Goal: Entertainment & Leisure: Browse casually

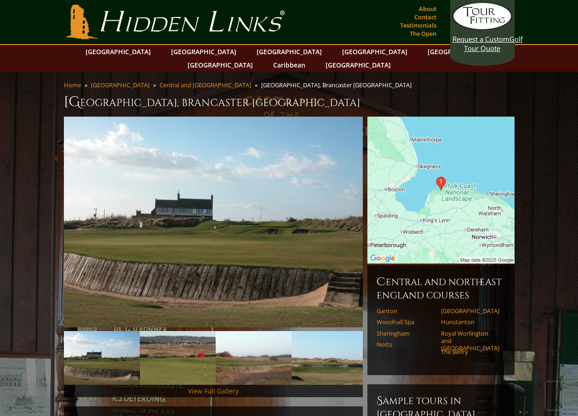
click at [205, 387] on link "View Full Gallery" at bounding box center [213, 391] width 51 height 9
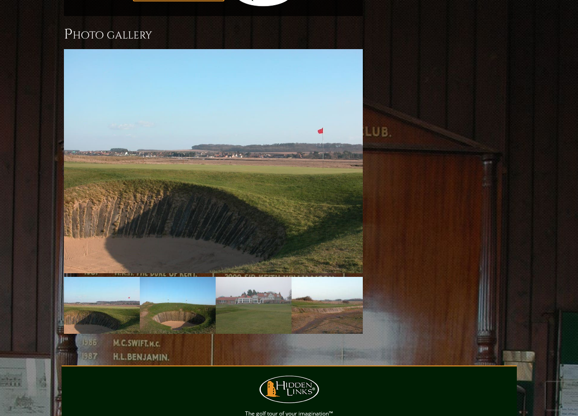
scroll to position [768, 0]
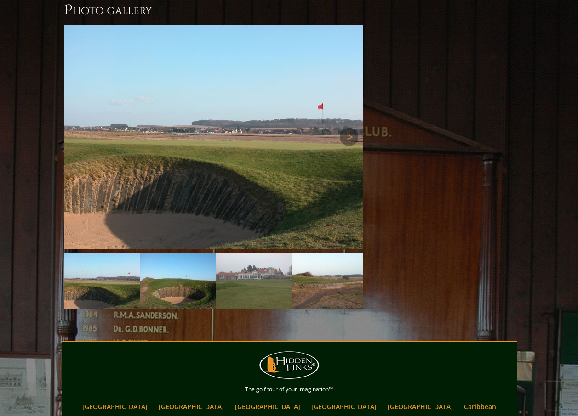
click at [203, 186] on img at bounding box center [213, 137] width 299 height 224
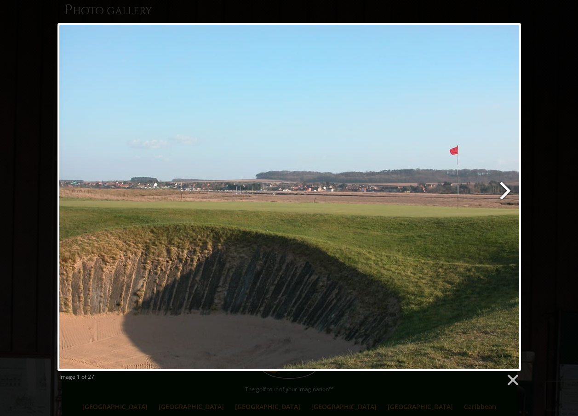
click at [507, 196] on link at bounding box center [372, 197] width 297 height 348
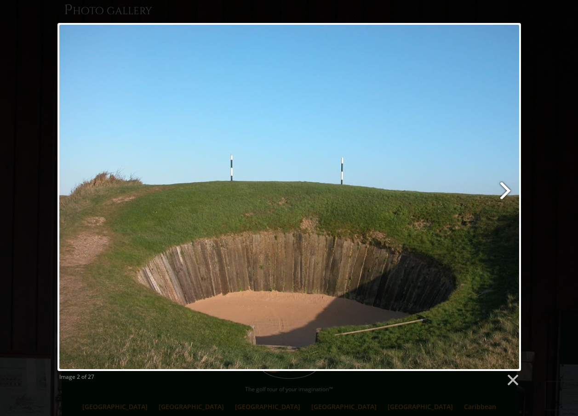
click at [508, 191] on link at bounding box center [372, 197] width 297 height 348
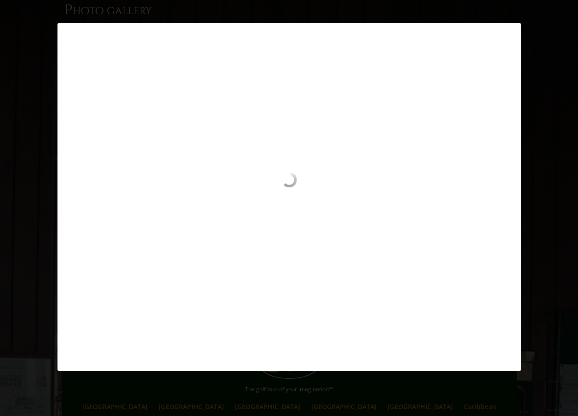
click at [40, 191] on div "Image 2 of 27" at bounding box center [289, 197] width 578 height 348
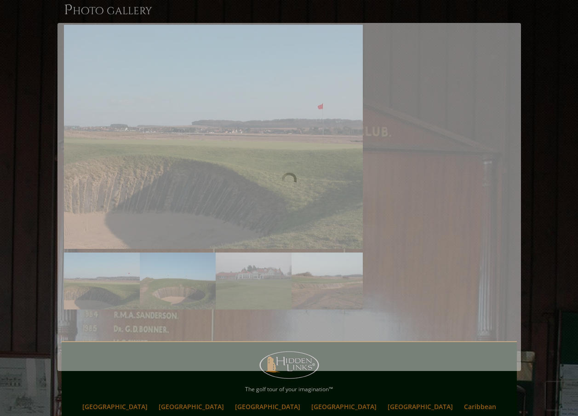
click at [114, 204] on div at bounding box center [288, 216] width 463 height 87
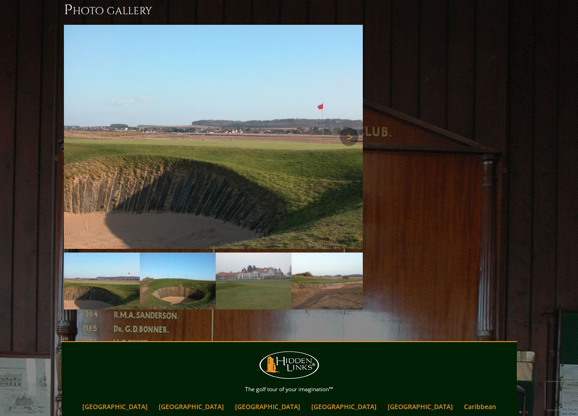
click at [180, 166] on img at bounding box center [213, 137] width 299 height 224
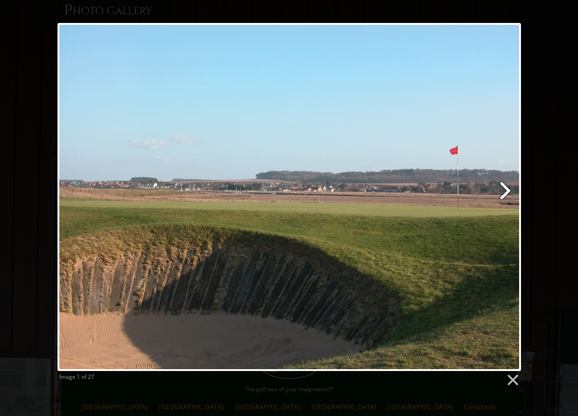
click at [503, 187] on link at bounding box center [372, 197] width 297 height 348
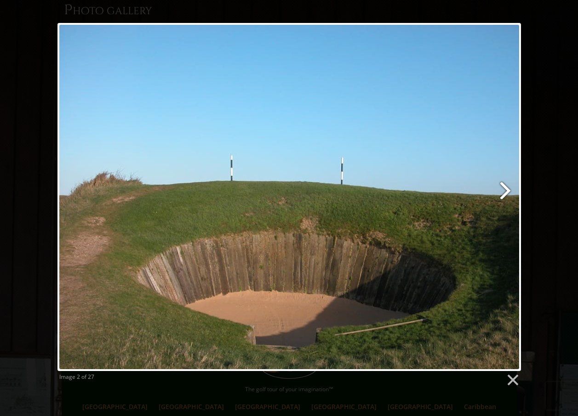
click at [503, 187] on link at bounding box center [372, 197] width 297 height 348
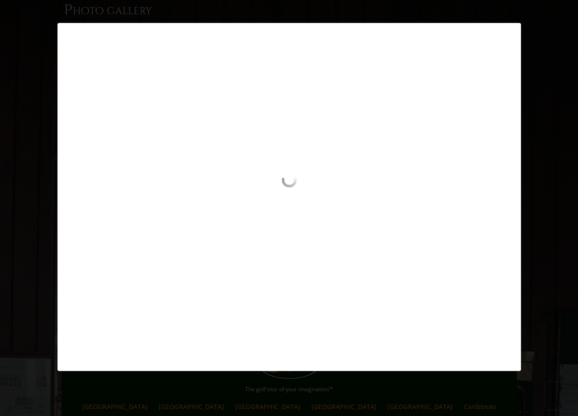
click at [505, 200] on div at bounding box center [288, 216] width 463 height 87
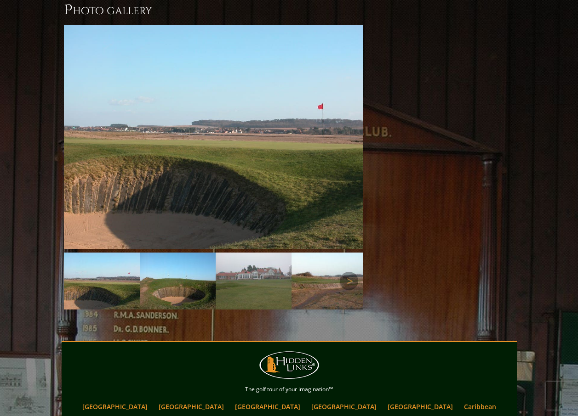
click at [240, 269] on img at bounding box center [254, 281] width 76 height 57
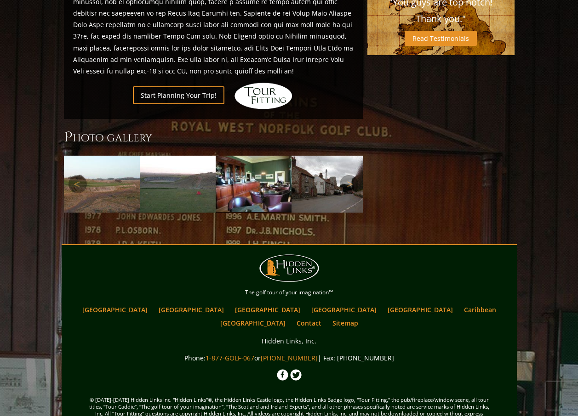
scroll to position [640, 0]
click at [122, 158] on img at bounding box center [102, 184] width 76 height 57
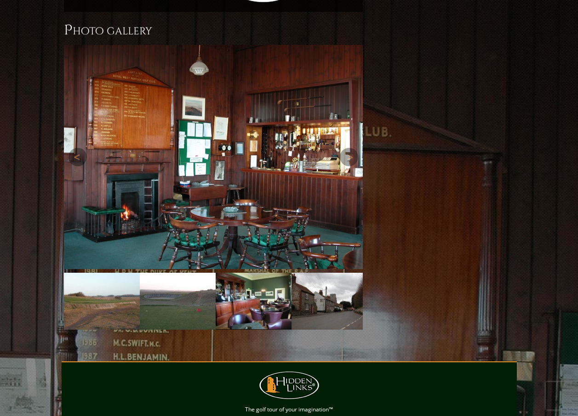
scroll to position [669, 0]
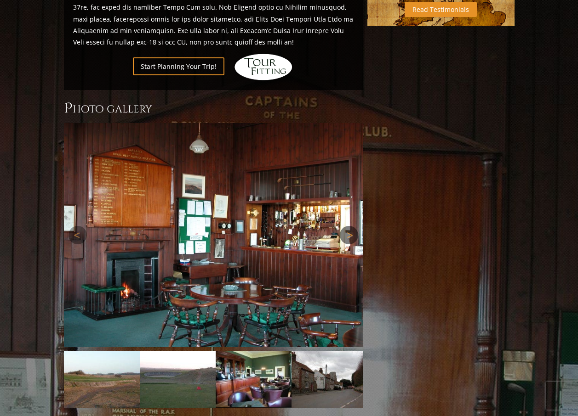
click at [350, 226] on link "Next" at bounding box center [349, 235] width 18 height 18
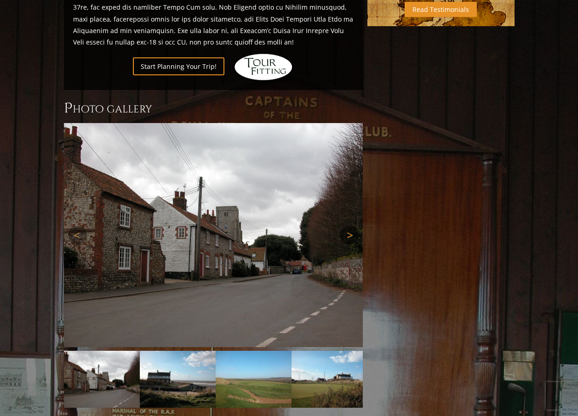
click at [350, 226] on link "Next" at bounding box center [349, 235] width 18 height 18
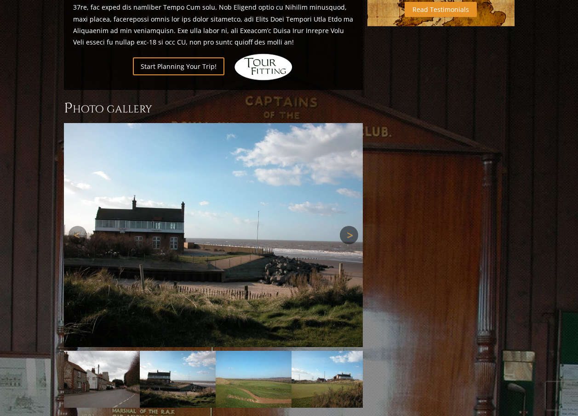
click at [350, 226] on link "Next" at bounding box center [349, 235] width 18 height 18
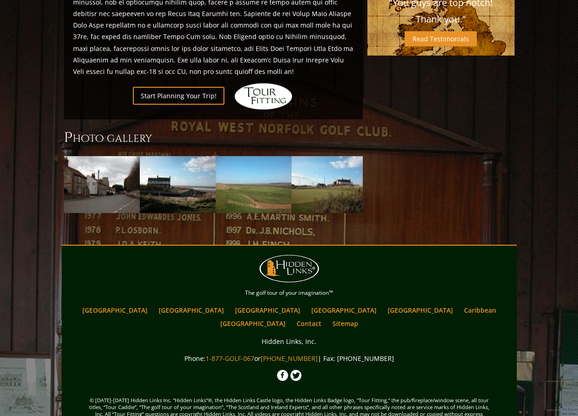
scroll to position [502, 0]
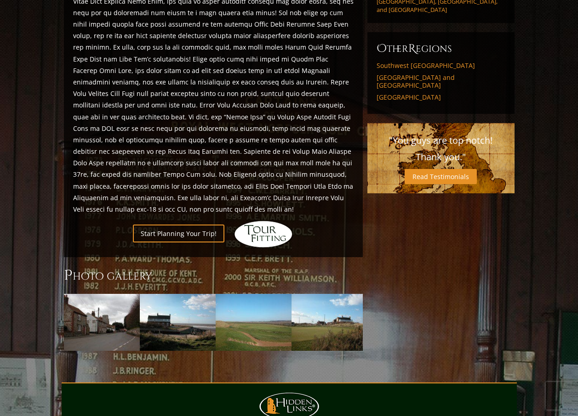
click at [110, 267] on h3 "Photo Gallery" at bounding box center [213, 276] width 299 height 18
click at [125, 299] on img at bounding box center [102, 322] width 76 height 57
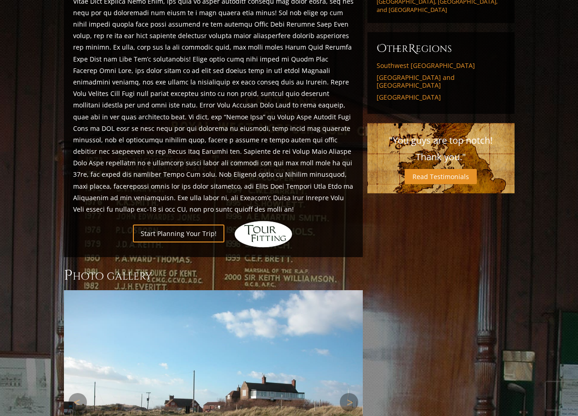
click at [137, 299] on img at bounding box center [213, 403] width 299 height 224
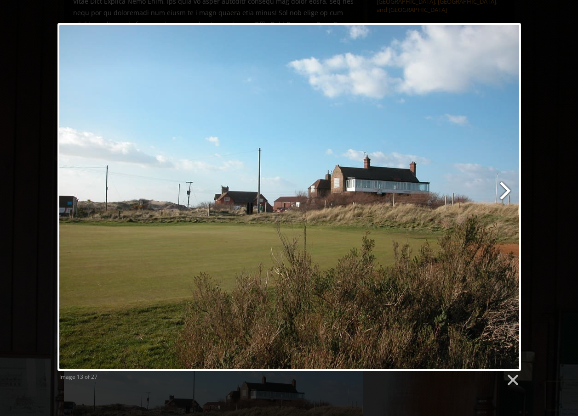
click at [509, 192] on link at bounding box center [372, 197] width 297 height 348
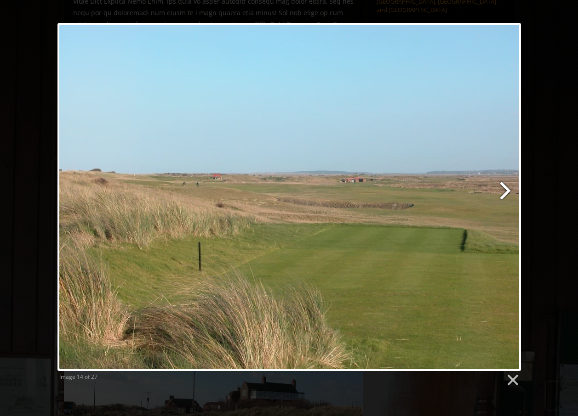
click at [507, 190] on link at bounding box center [372, 197] width 297 height 348
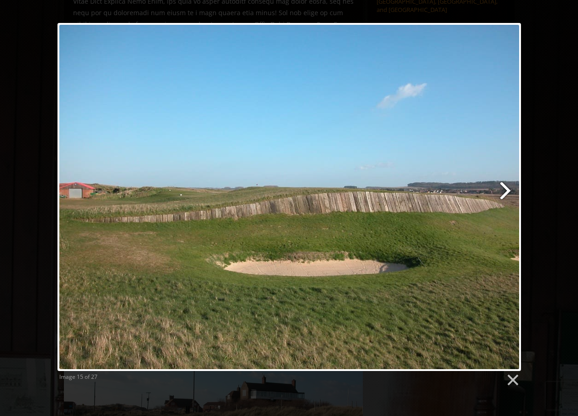
click at [507, 190] on link at bounding box center [372, 197] width 297 height 348
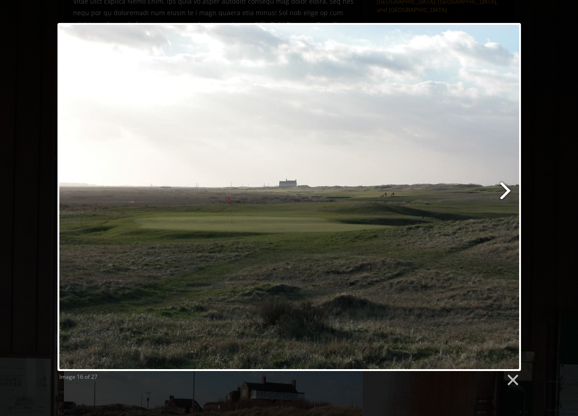
click at [507, 190] on link at bounding box center [372, 197] width 297 height 348
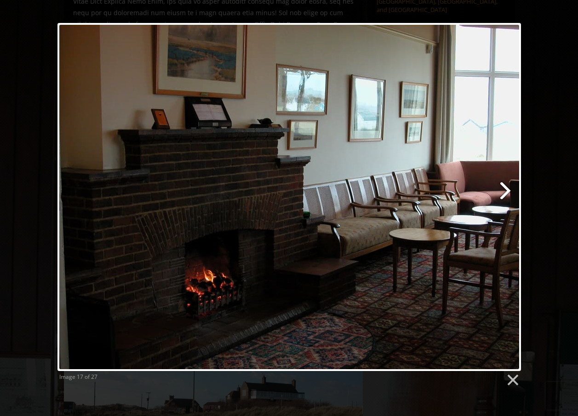
click at [507, 190] on link at bounding box center [372, 197] width 297 height 348
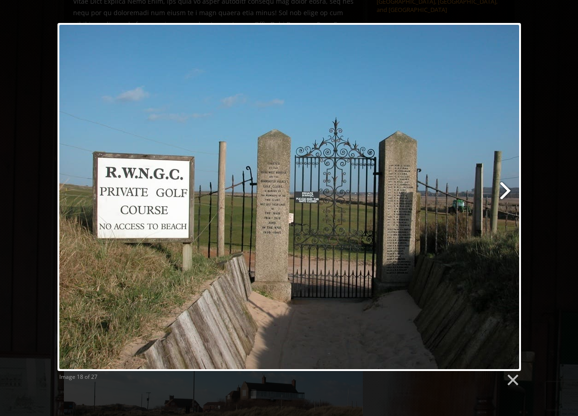
click at [507, 190] on link at bounding box center [372, 197] width 297 height 348
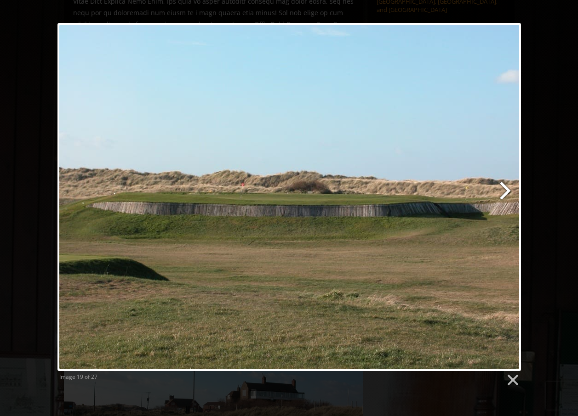
click at [507, 190] on link at bounding box center [372, 197] width 297 height 348
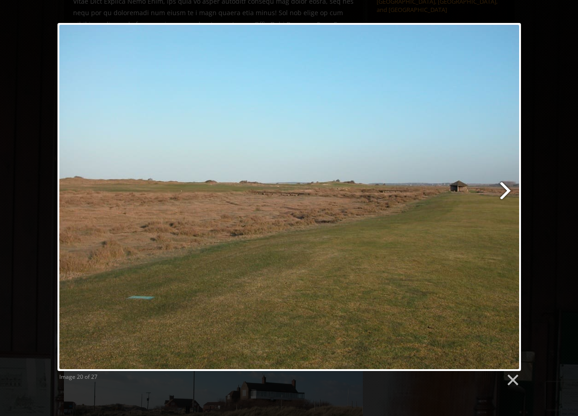
click at [507, 190] on link at bounding box center [372, 197] width 297 height 348
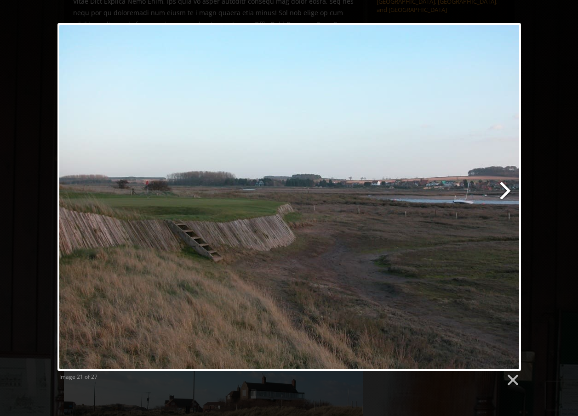
click at [507, 190] on link at bounding box center [372, 197] width 297 height 348
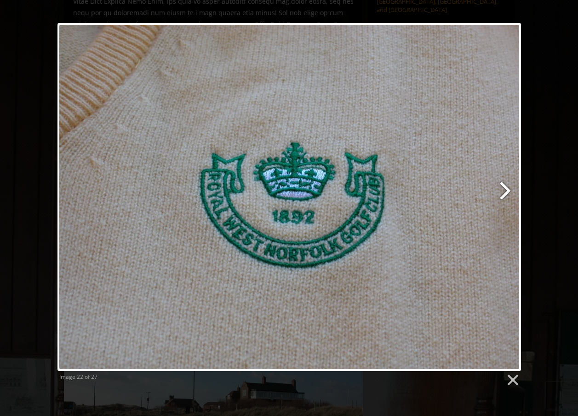
click at [507, 190] on link at bounding box center [372, 197] width 297 height 348
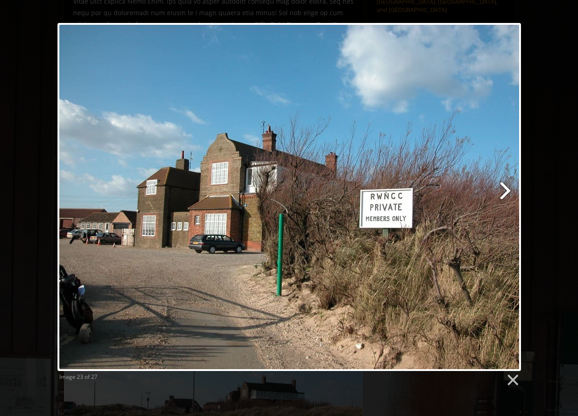
click at [502, 191] on link at bounding box center [372, 197] width 297 height 348
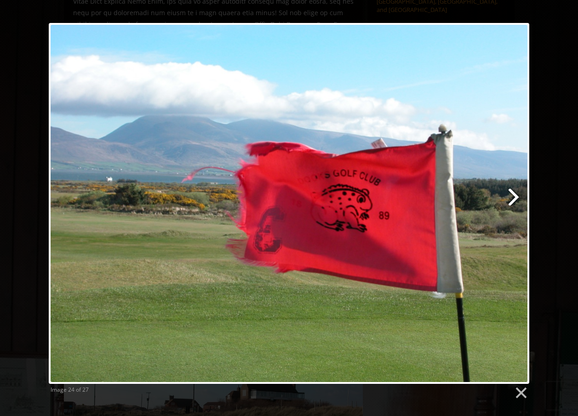
click at [511, 194] on link at bounding box center [376, 203] width 308 height 361
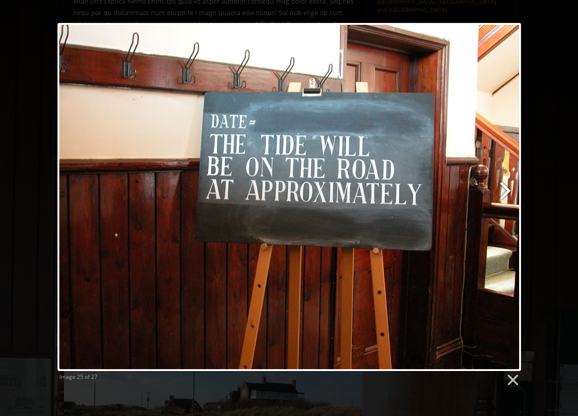
click at [503, 193] on link at bounding box center [372, 197] width 297 height 348
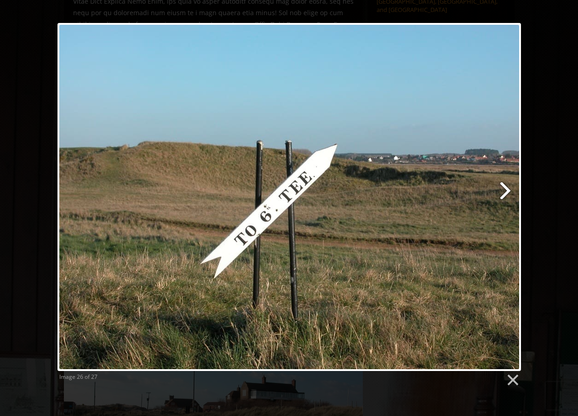
click at [503, 193] on link at bounding box center [372, 197] width 297 height 348
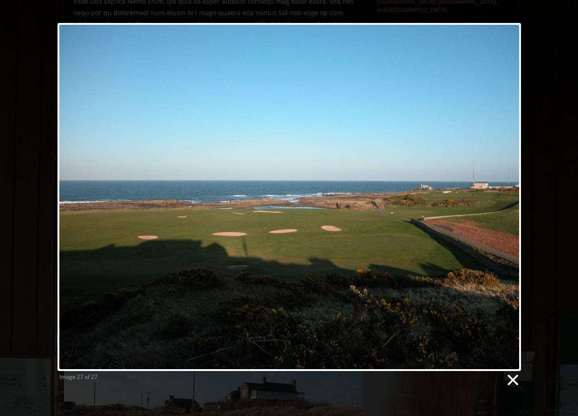
click at [505, 380] on link at bounding box center [512, 381] width 14 height 14
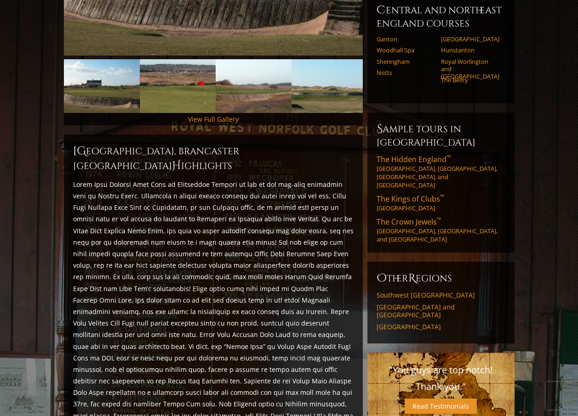
scroll to position [0, 0]
